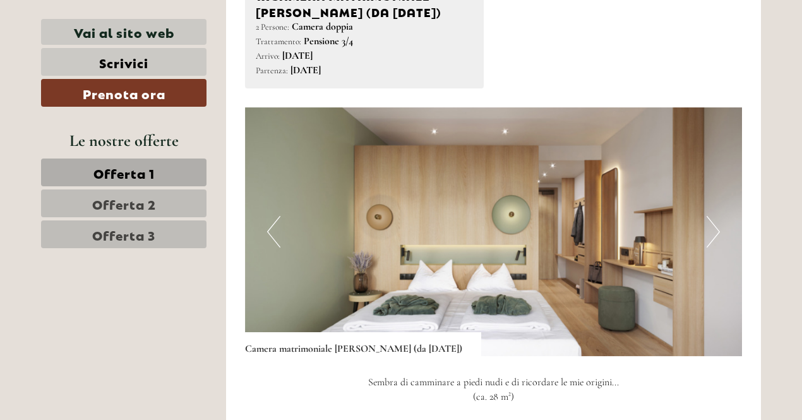
scroll to position [728, 0]
click at [710, 232] on button "Next" at bounding box center [712, 232] width 13 height 32
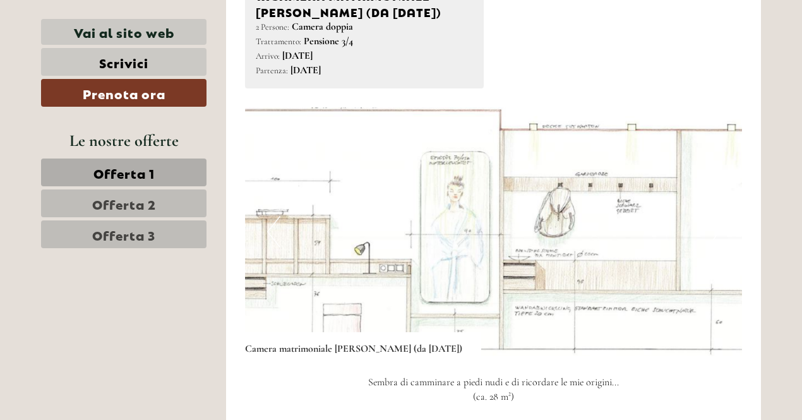
click at [710, 232] on button "Next" at bounding box center [712, 232] width 13 height 32
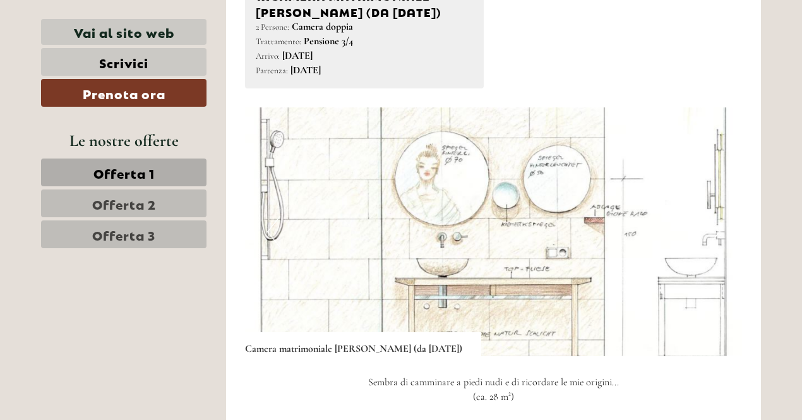
click at [710, 232] on button "Next" at bounding box center [712, 232] width 13 height 32
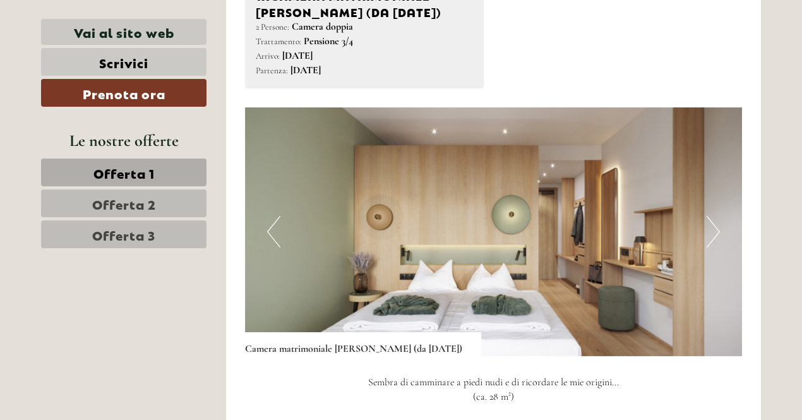
click at [710, 232] on button "Next" at bounding box center [712, 232] width 13 height 32
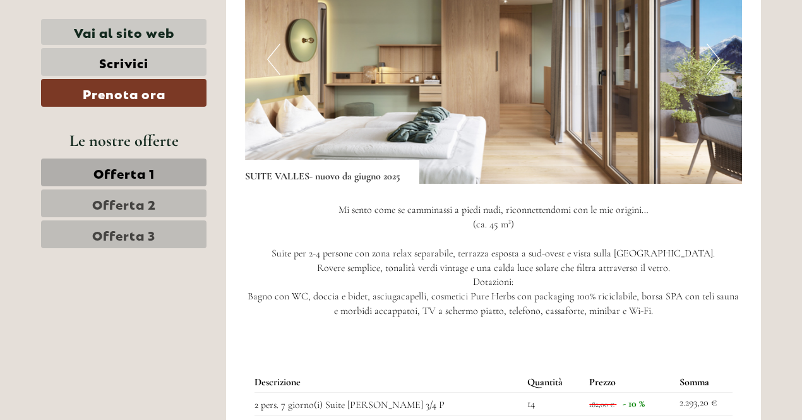
scroll to position [1748, 0]
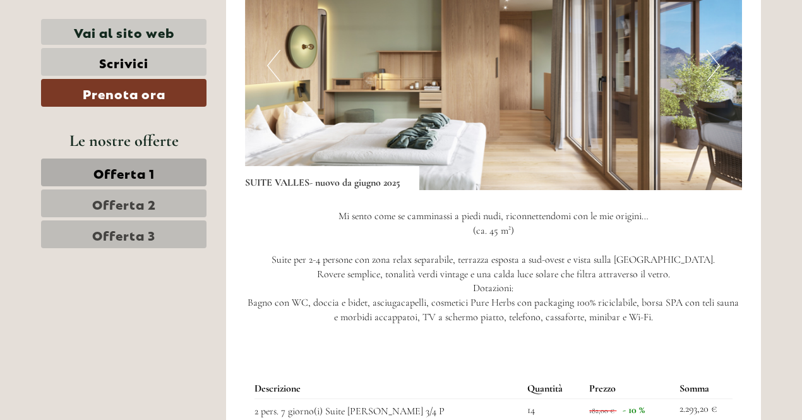
click at [273, 64] on button "Previous" at bounding box center [273, 66] width 13 height 32
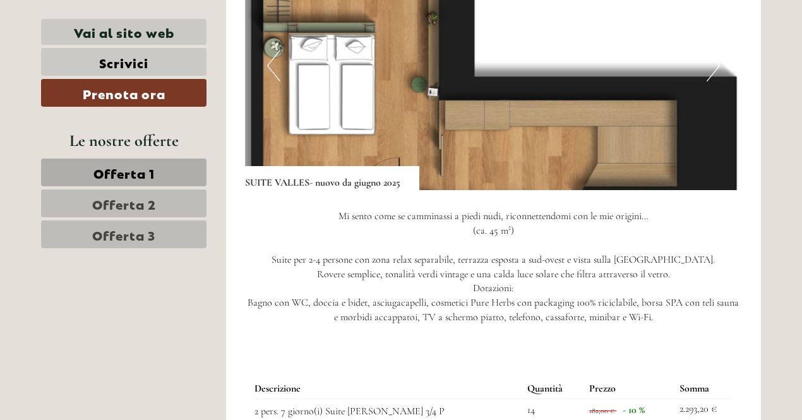
click at [732, 76] on img at bounding box center [493, 65] width 497 height 249
click at [282, 72] on img at bounding box center [493, 65] width 497 height 249
click at [274, 71] on button "Previous" at bounding box center [273, 66] width 13 height 32
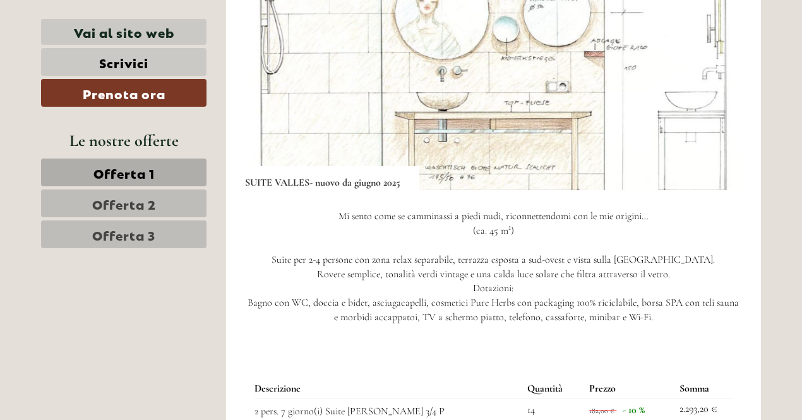
click at [266, 68] on img at bounding box center [493, 65] width 497 height 249
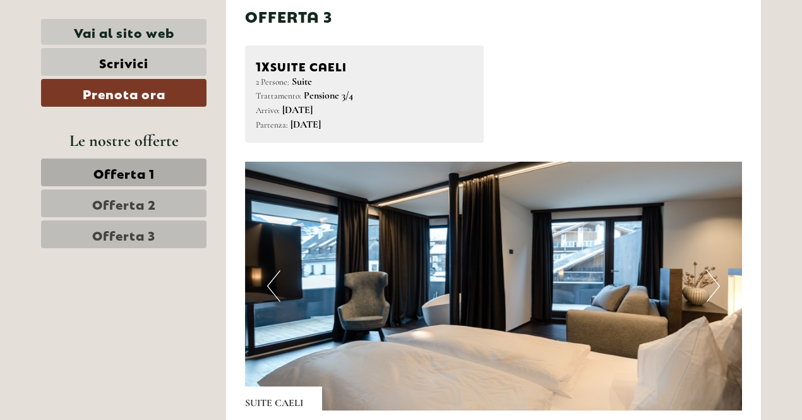
scroll to position [2440, 0]
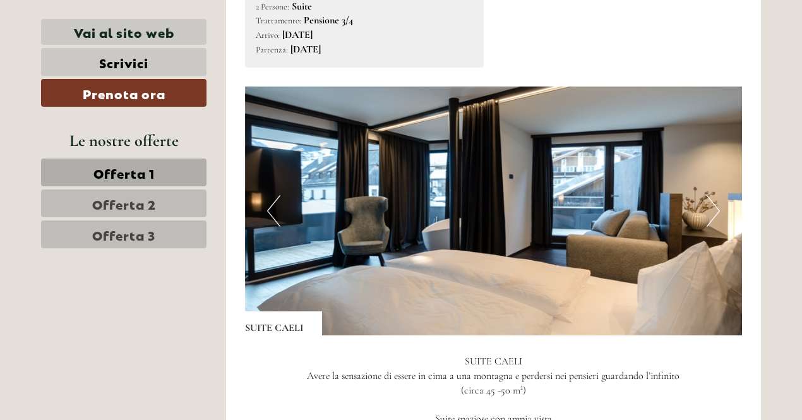
click at [710, 212] on button "Next" at bounding box center [712, 211] width 13 height 32
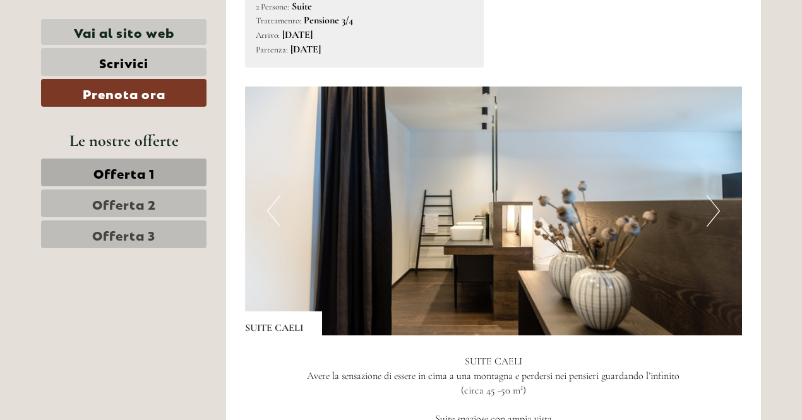
click at [715, 215] on button "Next" at bounding box center [712, 211] width 13 height 32
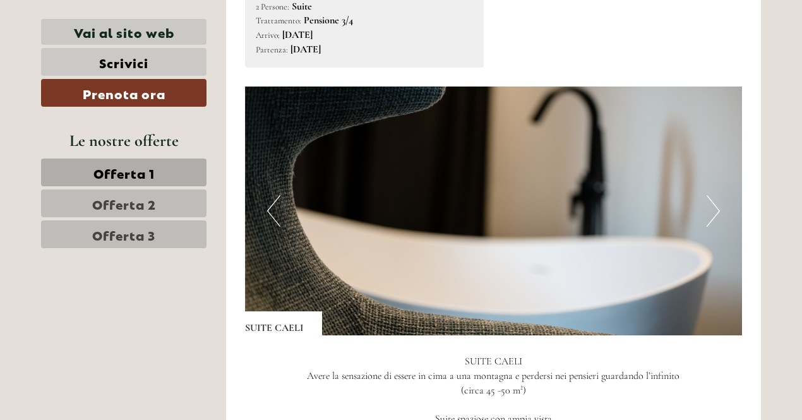
click at [714, 219] on button "Next" at bounding box center [712, 211] width 13 height 32
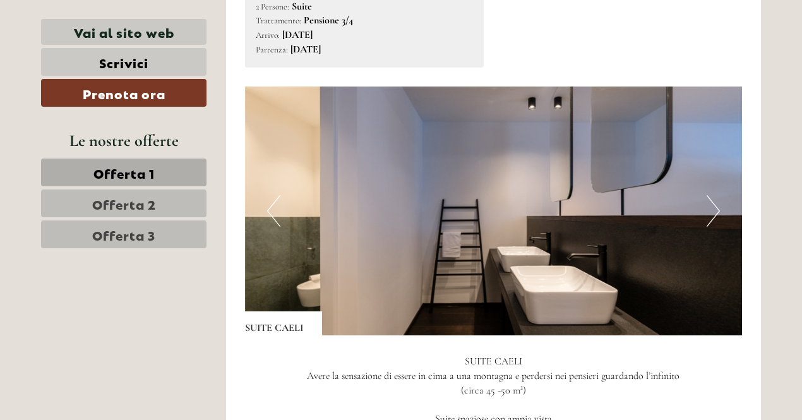
click at [715, 220] on button "Next" at bounding box center [712, 211] width 13 height 32
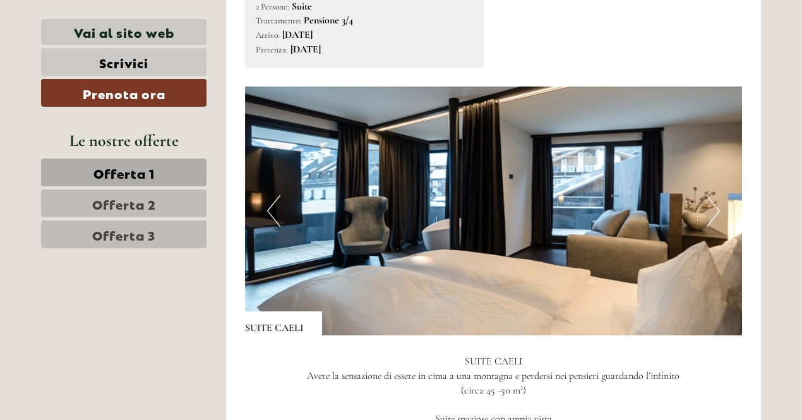
click at [714, 228] on img at bounding box center [493, 210] width 497 height 249
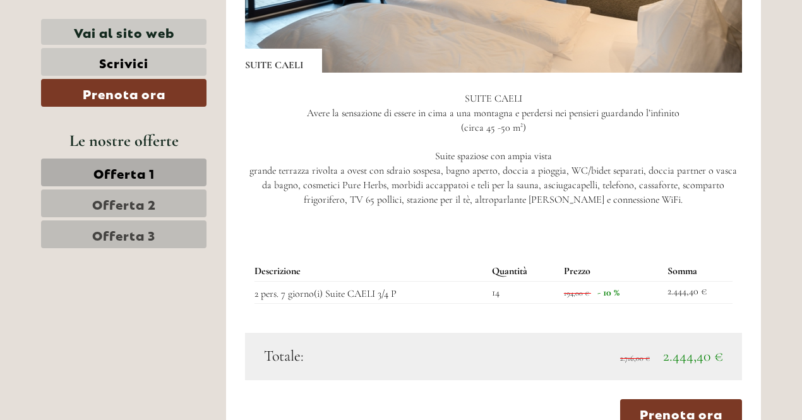
scroll to position [2705, 0]
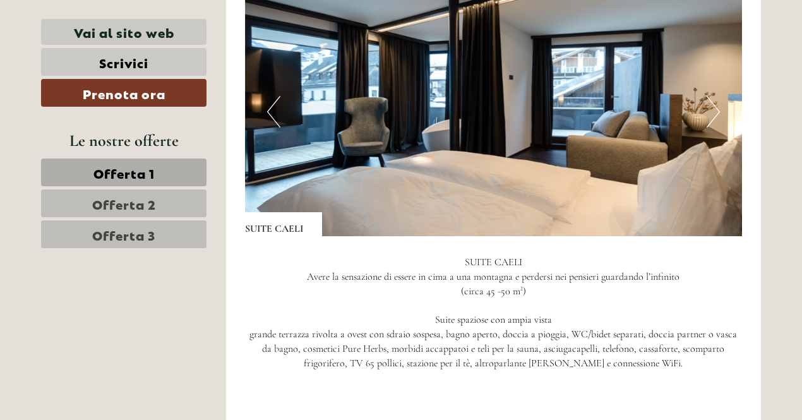
click at [733, 365] on p "SUITE CAELI Avere la sensazione di essere in cima a una montagna e perdersi nei…" at bounding box center [493, 313] width 497 height 116
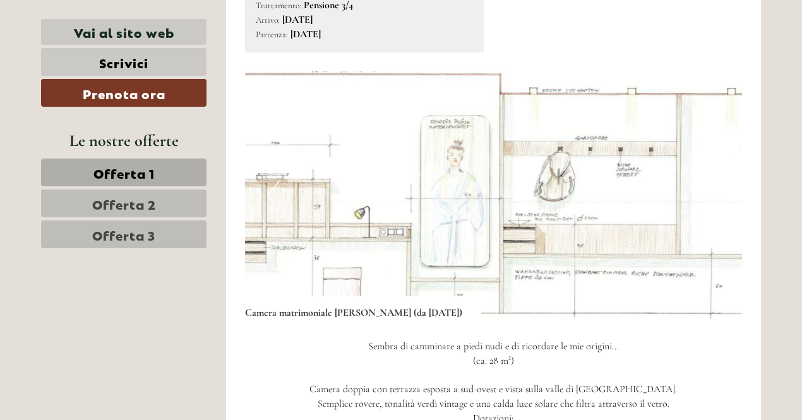
scroll to position [765, 0]
click at [259, 230] on img at bounding box center [493, 195] width 497 height 249
click at [270, 199] on button "Previous" at bounding box center [273, 195] width 13 height 32
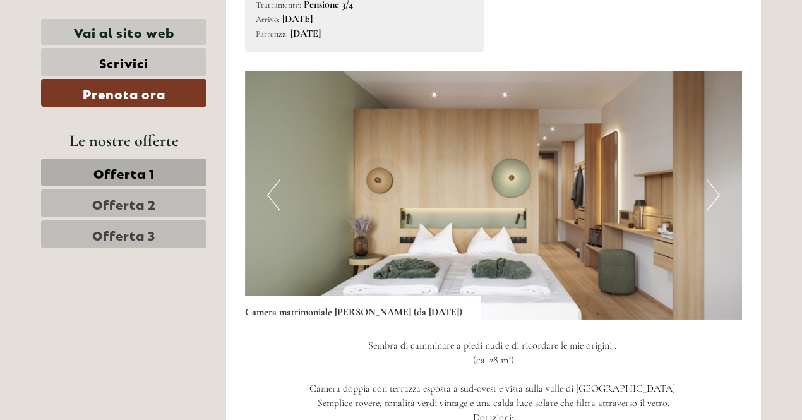
click at [273, 204] on button "Previous" at bounding box center [273, 195] width 13 height 32
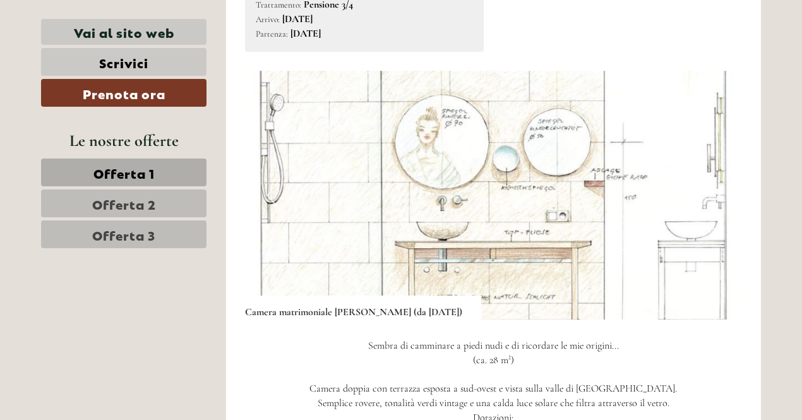
click at [265, 188] on img at bounding box center [493, 195] width 497 height 249
click at [290, 189] on img at bounding box center [493, 195] width 497 height 249
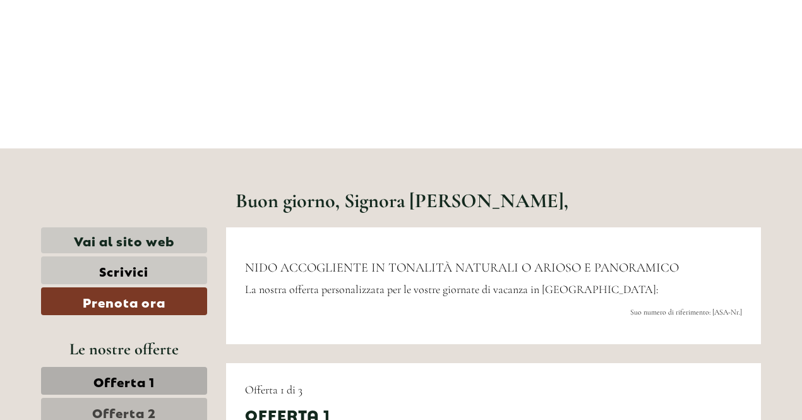
scroll to position [259, 0]
click at [146, 249] on link "Vai al sito web" at bounding box center [124, 240] width 166 height 26
